Goal: Task Accomplishment & Management: Use online tool/utility

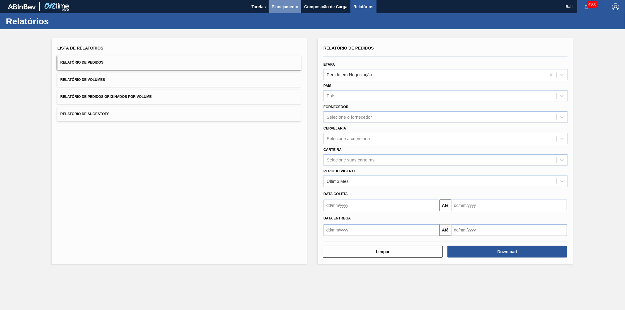
click at [282, 4] on span "Planejamento" at bounding box center [285, 6] width 27 height 7
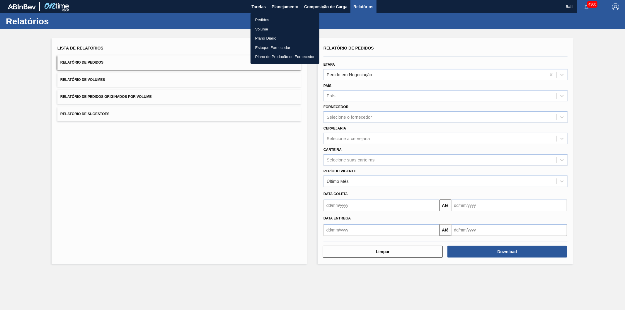
click at [266, 16] on li "Pedidos" at bounding box center [285, 19] width 69 height 9
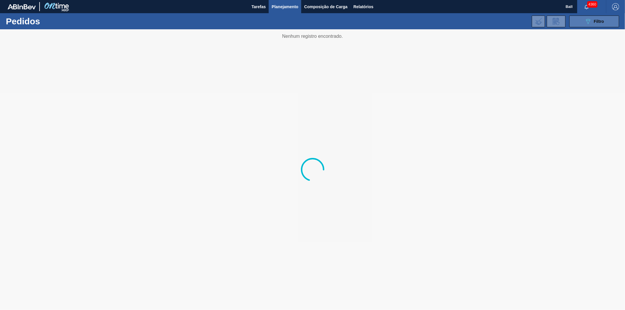
click at [585, 23] on icon "089F7B8B-B2A5-4AFE-B5C0-19BA573D28AC" at bounding box center [588, 21] width 7 height 7
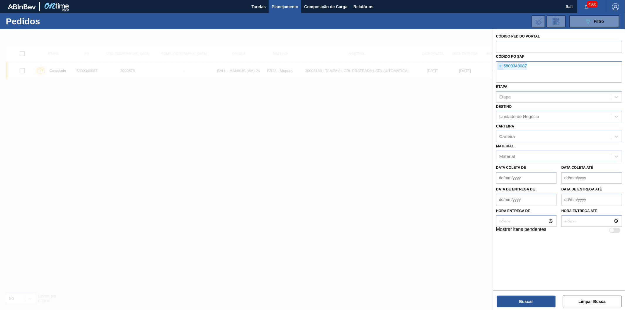
click at [502, 66] on span "×" at bounding box center [501, 66] width 6 height 7
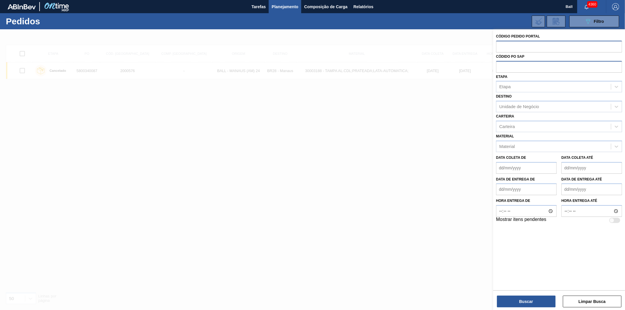
click at [505, 47] on input "text" at bounding box center [559, 46] width 126 height 11
paste input "2016736"
type input "2016736"
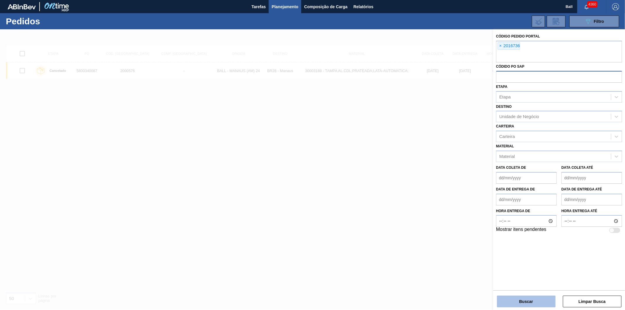
click at [515, 298] on button "Buscar" at bounding box center [526, 302] width 59 height 12
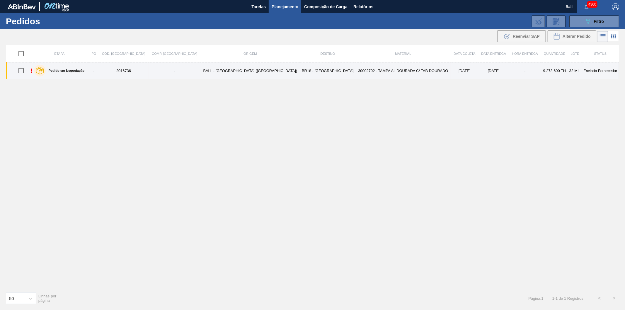
click at [355, 70] on td "30002702 - TAMPA AL DOURADA C/ TAB DOURADO" at bounding box center [402, 70] width 95 height 17
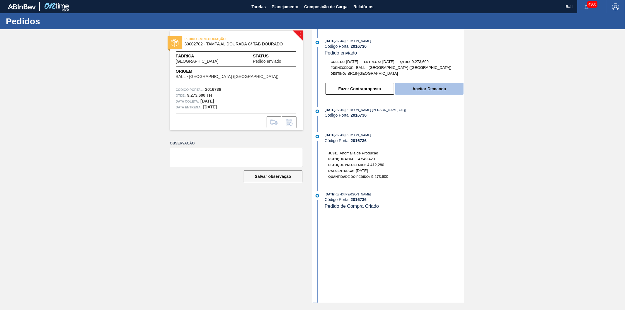
click at [429, 87] on button "Aceitar Demanda" at bounding box center [429, 89] width 68 height 12
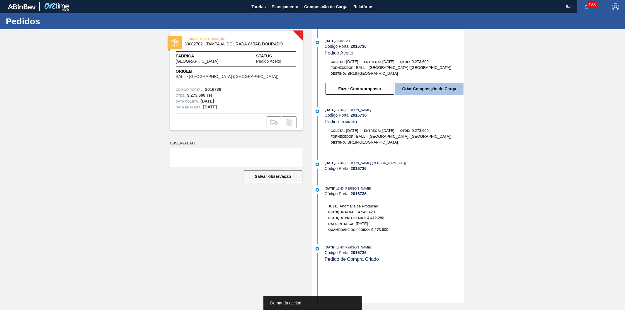
click at [415, 91] on button "Criar Composição de Carga" at bounding box center [429, 89] width 68 height 12
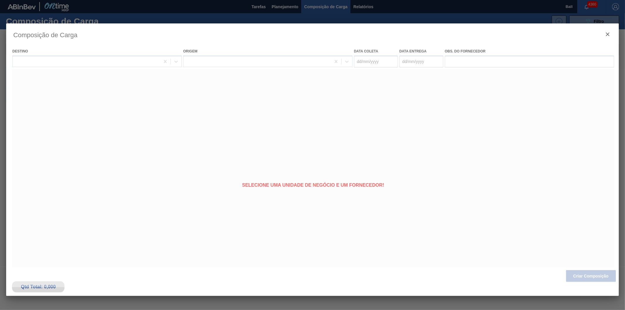
type coleta "[DATE]"
type entrega "[DATE]"
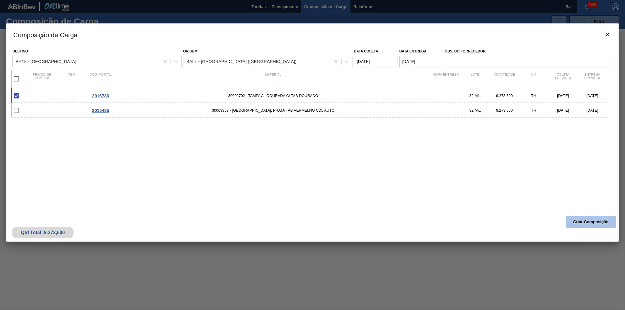
click at [586, 222] on button "Criar Composição" at bounding box center [591, 222] width 50 height 12
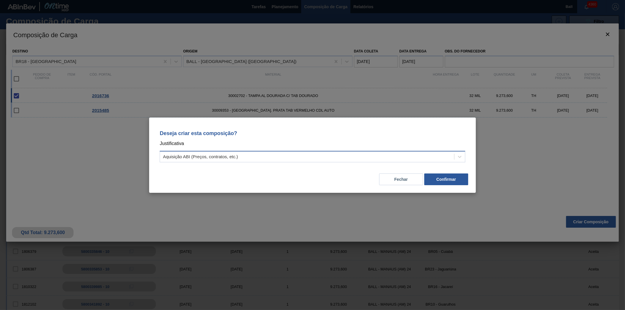
click at [342, 154] on div "Aquisição ABI (Preços, contratos, etc.)" at bounding box center [307, 156] width 294 height 8
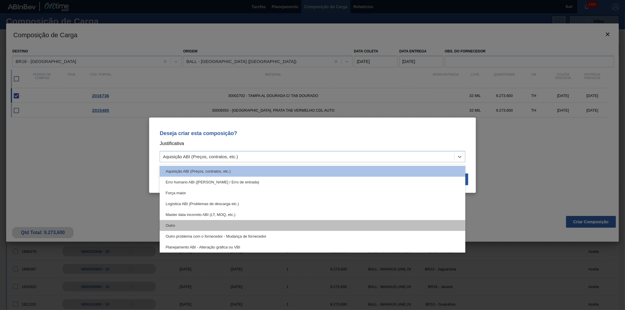
click at [210, 224] on div "Outro" at bounding box center [313, 225] width 306 height 11
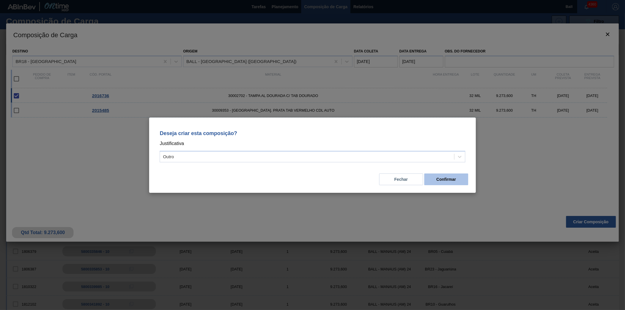
click at [448, 179] on button "Confirmar" at bounding box center [446, 179] width 44 height 12
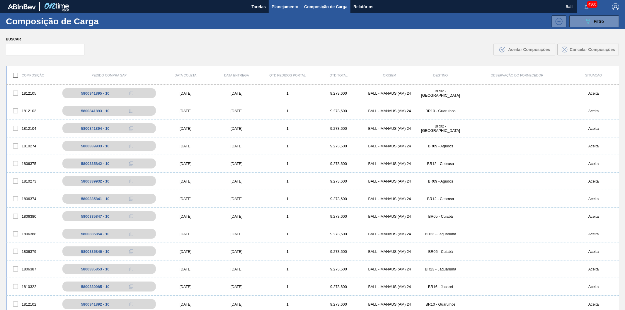
click at [286, 1] on button "Planejamento" at bounding box center [285, 6] width 33 height 13
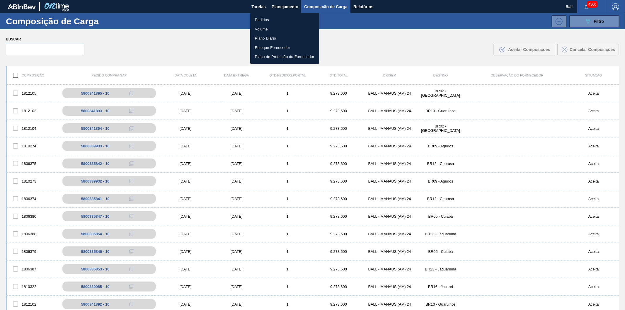
click at [273, 19] on li "Pedidos" at bounding box center [284, 19] width 69 height 9
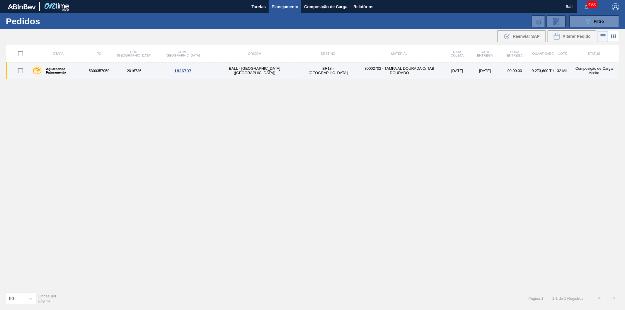
click at [470, 74] on td "[DATE]" at bounding box center [484, 70] width 29 height 17
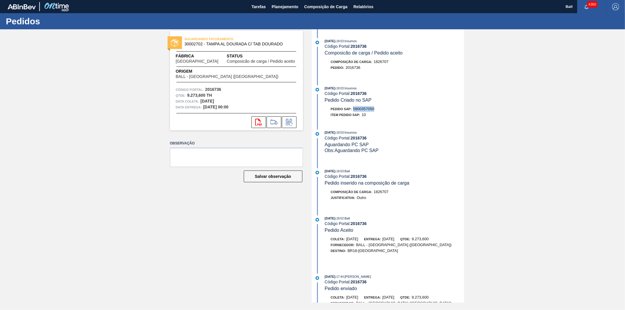
drag, startPoint x: 376, startPoint y: 110, endPoint x: 354, endPoint y: 110, distance: 22.3
click at [354, 110] on div "Pedido SAP: 5800357050" at bounding box center [394, 109] width 139 height 6
copy span "5800357050"
click at [284, 5] on span "Planejamento" at bounding box center [285, 6] width 27 height 7
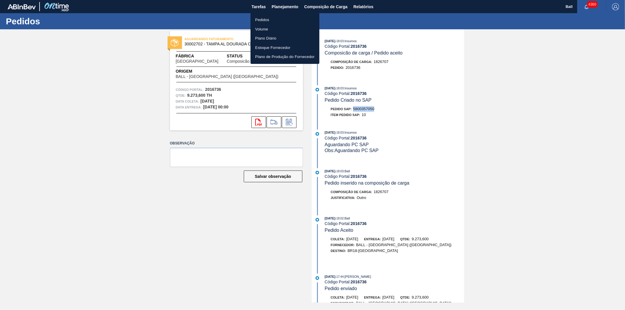
click at [267, 19] on li "Pedidos" at bounding box center [285, 19] width 69 height 9
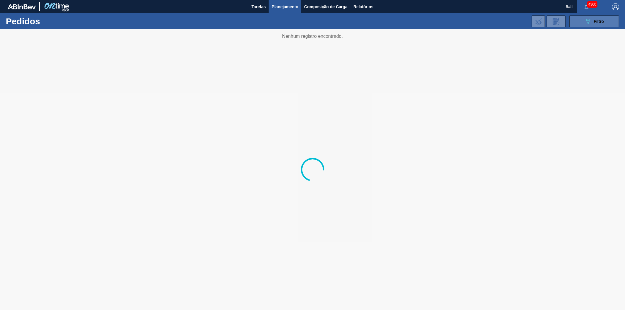
click at [586, 22] on icon "089F7B8B-B2A5-4AFE-B5C0-19BA573D28AC" at bounding box center [588, 21] width 7 height 7
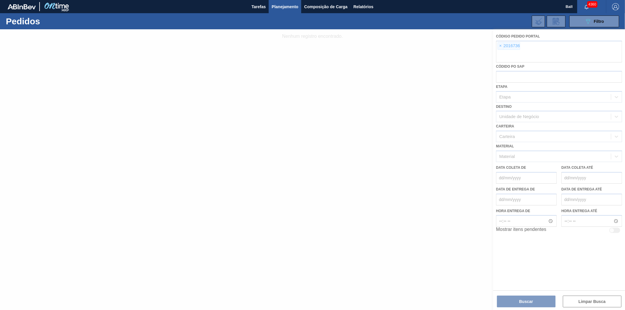
click at [503, 45] on div at bounding box center [312, 169] width 625 height 281
click at [501, 45] on div at bounding box center [312, 169] width 625 height 281
click at [501, 46] on div at bounding box center [312, 169] width 625 height 281
click at [500, 44] on div at bounding box center [312, 169] width 625 height 281
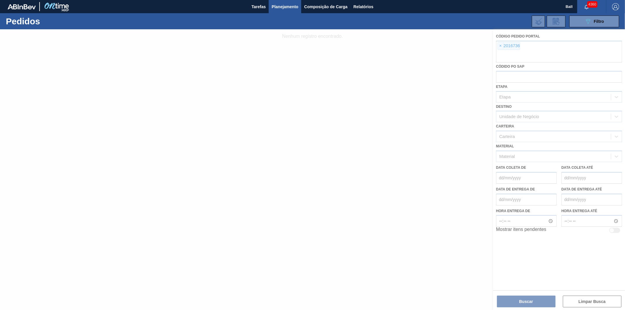
click at [500, 45] on div at bounding box center [312, 169] width 625 height 281
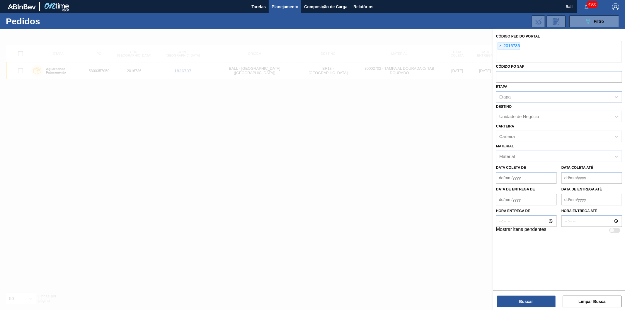
click at [500, 45] on span "×" at bounding box center [501, 45] width 6 height 7
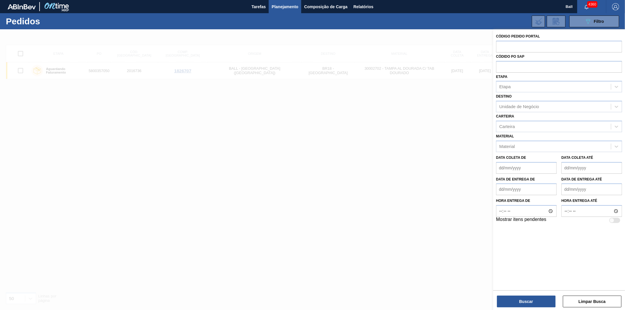
click at [500, 45] on input "text" at bounding box center [559, 46] width 126 height 11
paste input "2015474"
type input "2015474"
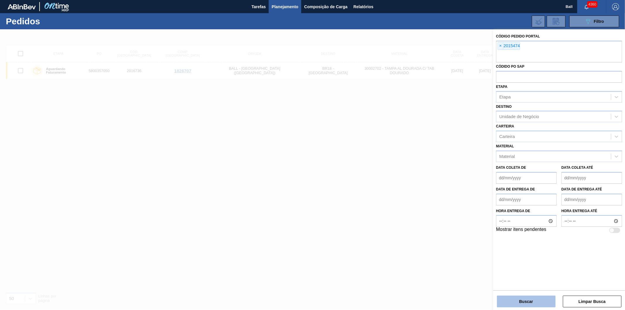
click at [541, 302] on button "Buscar" at bounding box center [526, 302] width 59 height 12
